Goal: Information Seeking & Learning: Find specific page/section

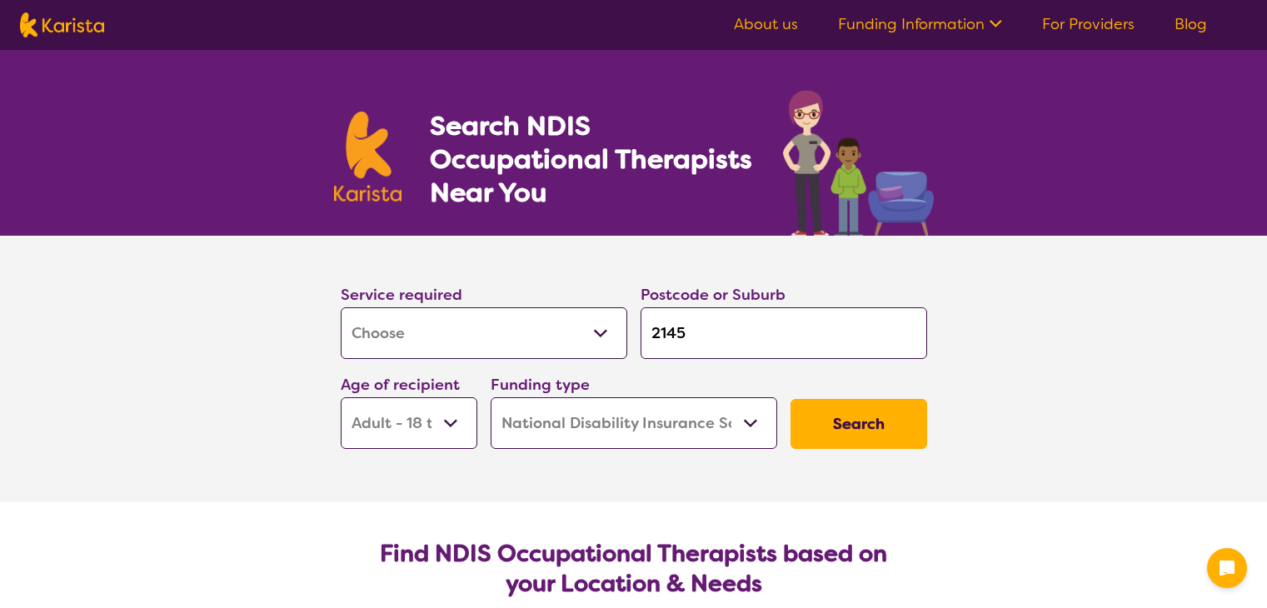
select select "[MEDICAL_DATA]"
select select "AD"
select select "NDIS"
select select "[MEDICAL_DATA]"
select select "AD"
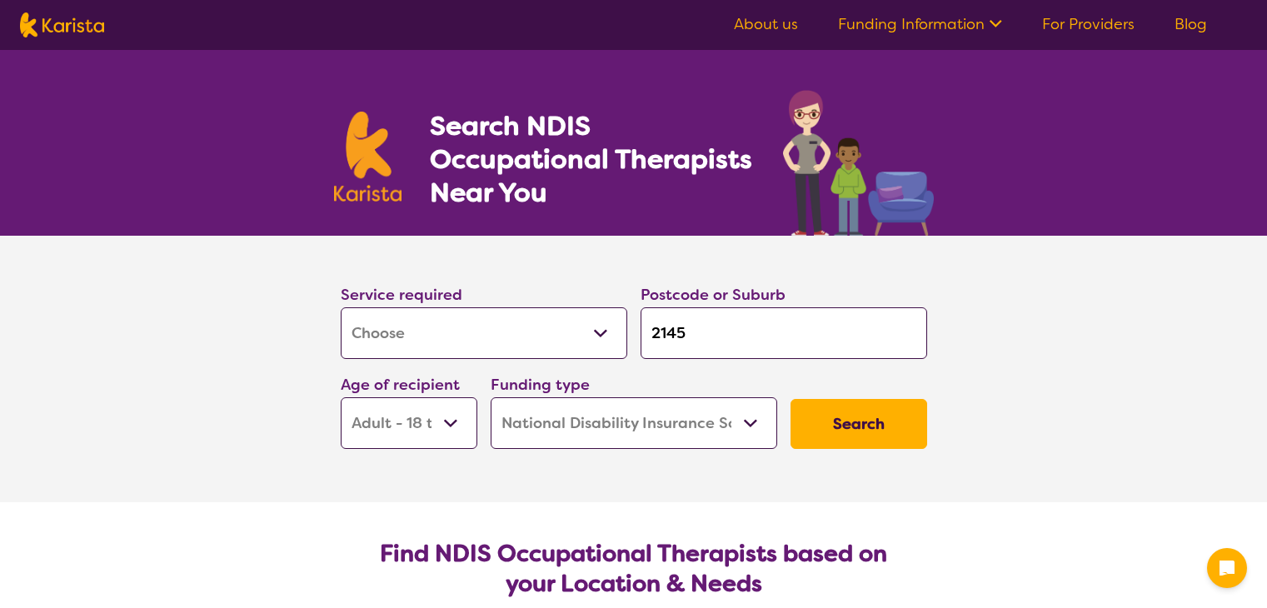
select select "NDIS"
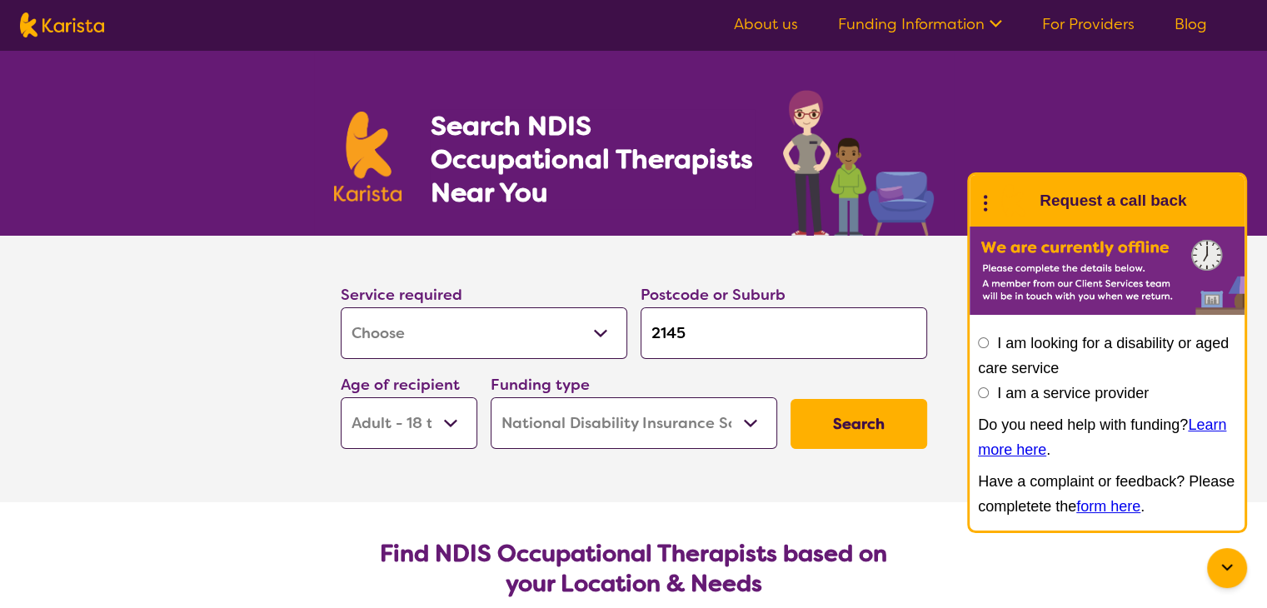
click at [450, 413] on select "Early Childhood - 0 to 9 Child - 10 to 11 Adolescent - 12 to 17 Adult - 18 to 6…" at bounding box center [409, 423] width 137 height 52
click at [341, 397] on select "Early Childhood - 0 to 9 Child - 10 to 11 Adolescent - 12 to 17 Adult - 18 to 6…" at bounding box center [409, 423] width 137 height 52
click at [860, 421] on button "Search" at bounding box center [858, 424] width 137 height 50
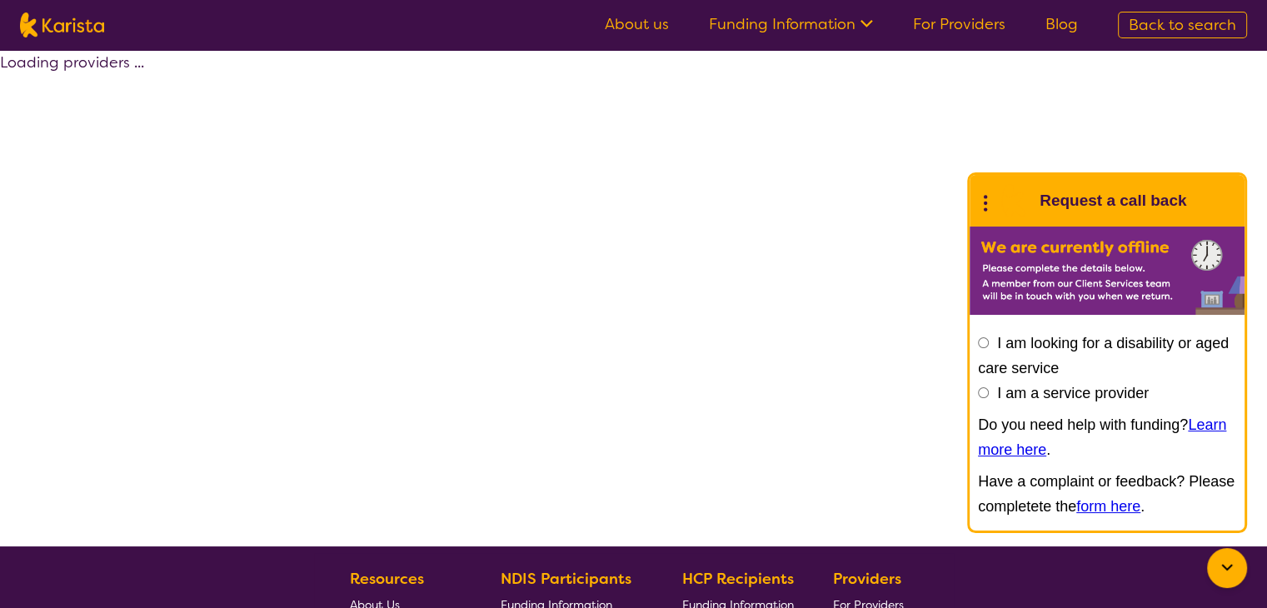
select select "by_score"
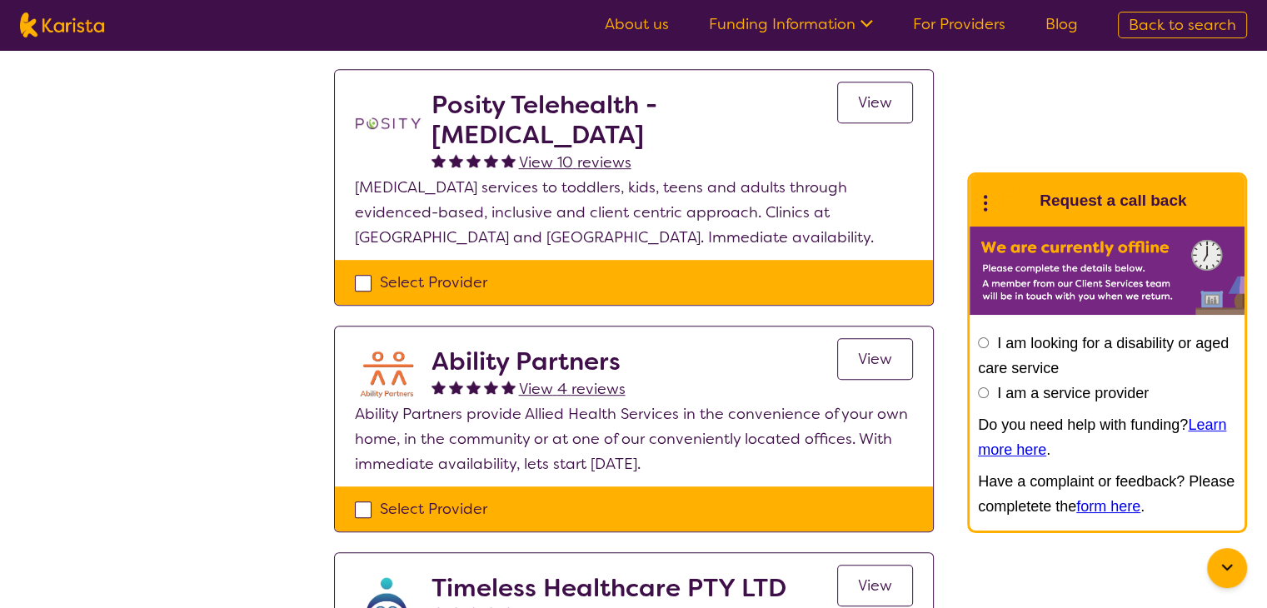
scroll to position [959, 0]
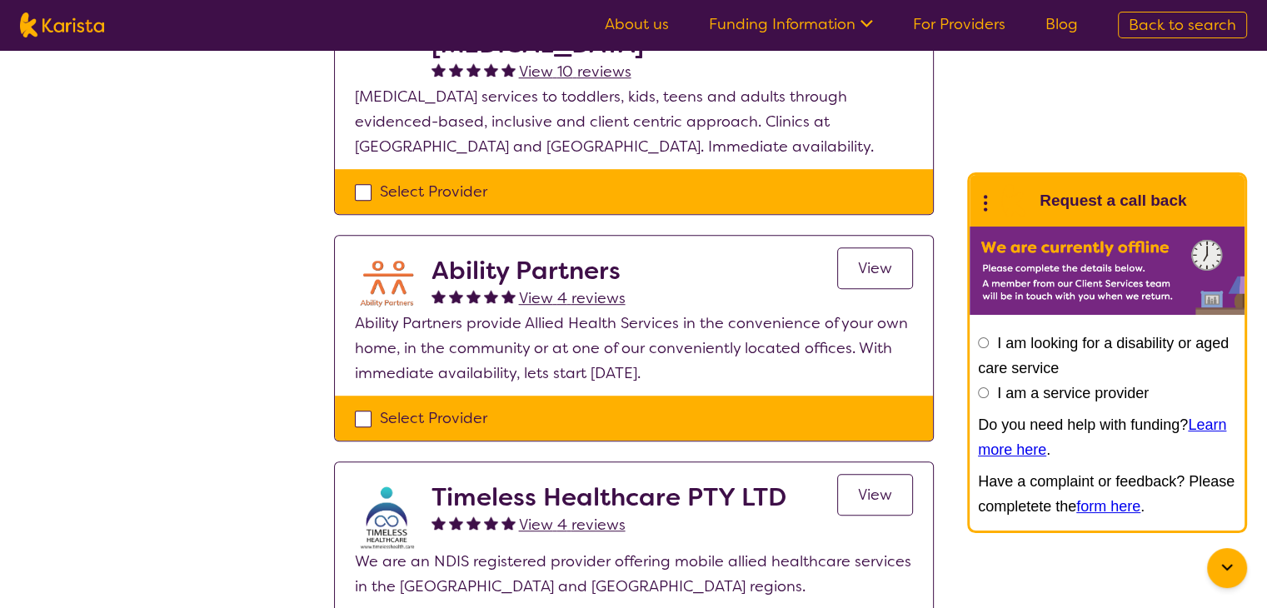
click at [877, 263] on span "View" at bounding box center [875, 268] width 34 height 20
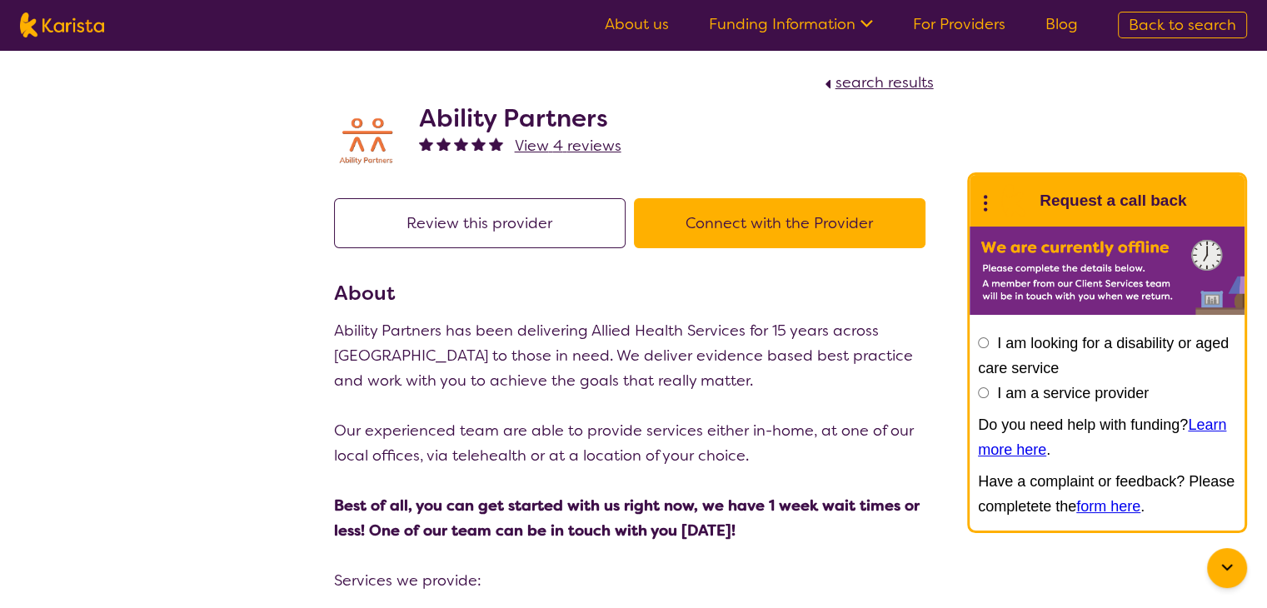
select select "by_score"
